Goal: Transaction & Acquisition: Purchase product/service

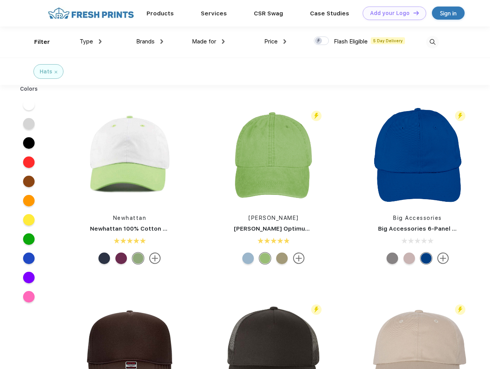
click at [391, 13] on link "Add your Logo Design Tool" at bounding box center [393, 13] width 63 height 13
click at [0, 0] on div "Design Tool" at bounding box center [0, 0] width 0 height 0
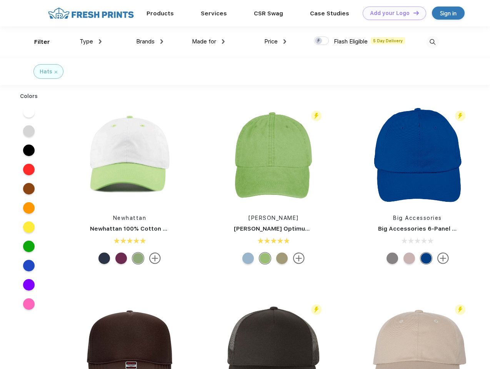
click at [412, 13] on link "Add your Logo Design Tool" at bounding box center [393, 13] width 63 height 13
click at [37, 42] on div "Filter" at bounding box center [42, 42] width 16 height 9
click at [91, 41] on span "Type" at bounding box center [86, 41] width 13 height 7
click at [149, 41] on span "Brands" at bounding box center [145, 41] width 18 height 7
click at [208, 41] on span "Made for" at bounding box center [204, 41] width 24 height 7
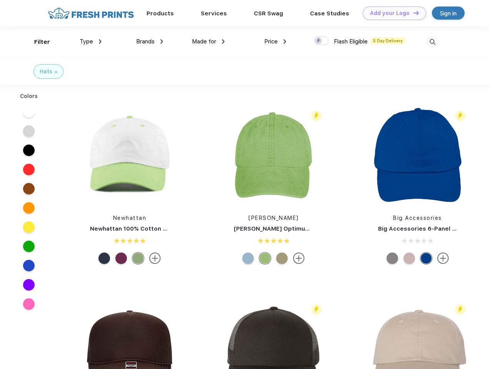
click at [275, 41] on span "Price" at bounding box center [270, 41] width 13 height 7
click at [321, 41] on div at bounding box center [321, 41] width 15 height 8
click at [319, 41] on input "checkbox" at bounding box center [316, 38] width 5 height 5
click at [432, 42] on img at bounding box center [432, 42] width 13 height 13
